Goal: Task Accomplishment & Management: Manage account settings

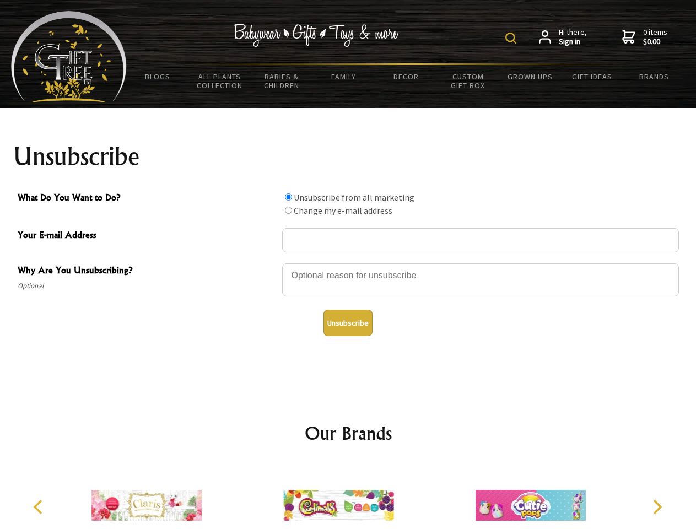
click at [513, 38] on img at bounding box center [511, 38] width 11 height 11
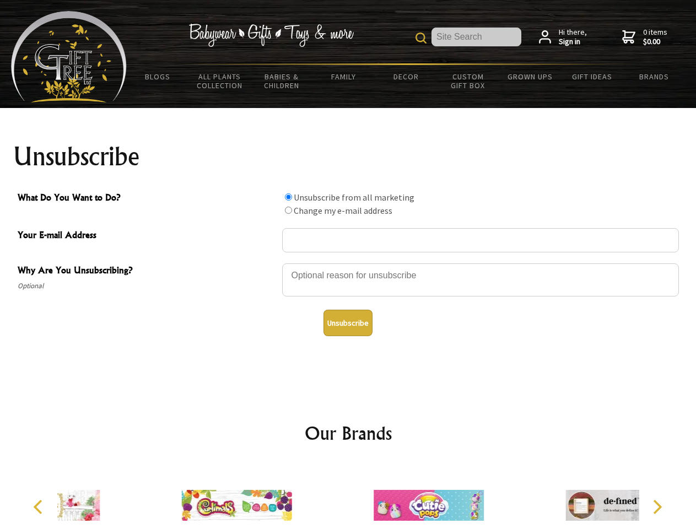
click at [348, 263] on div at bounding box center [480, 281] width 397 height 39
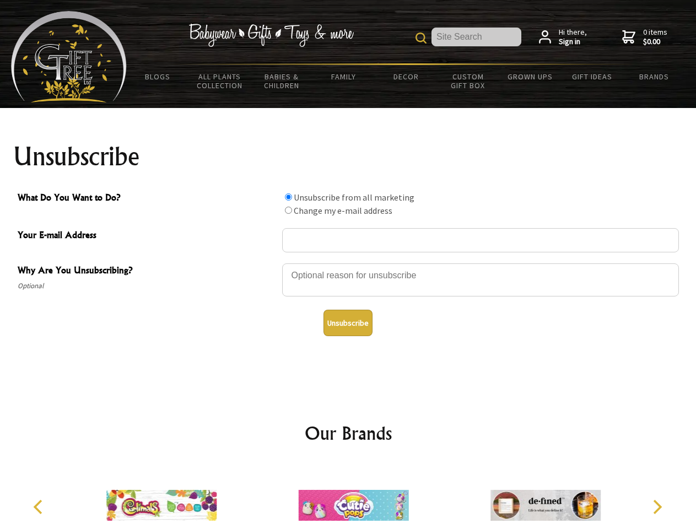
click at [288, 197] on input "What Do You Want to Do?" at bounding box center [288, 197] width 7 height 7
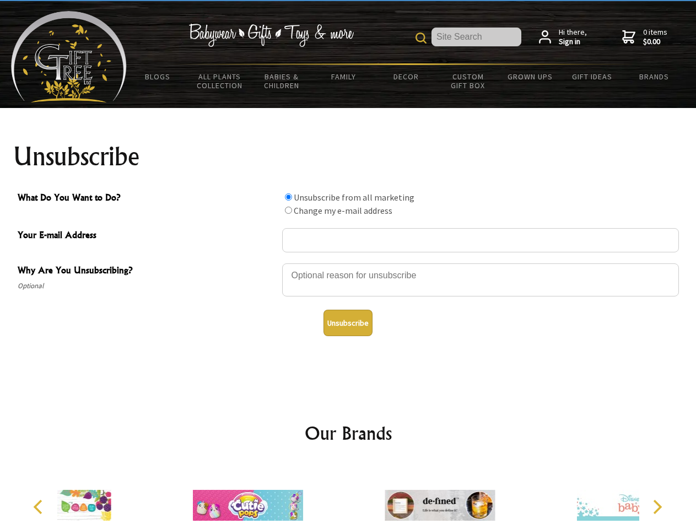
click at [288, 210] on input "What Do You Want to Do?" at bounding box center [288, 210] width 7 height 7
radio input "true"
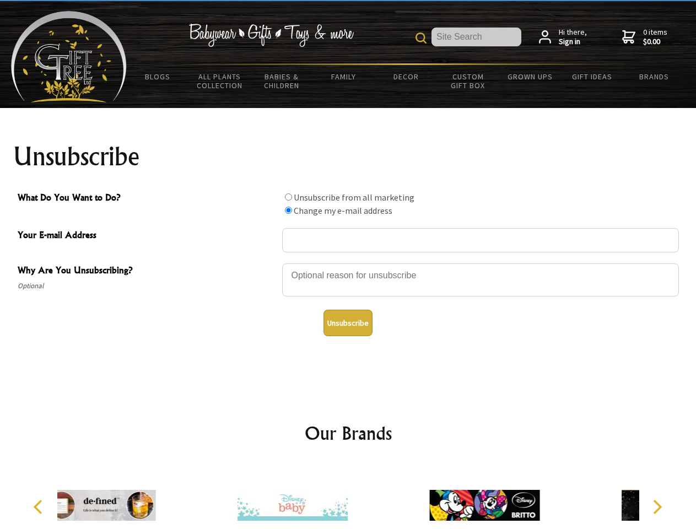
click at [348, 323] on button "Unsubscribe" at bounding box center [348, 323] width 49 height 26
